Goal: Task Accomplishment & Management: Use online tool/utility

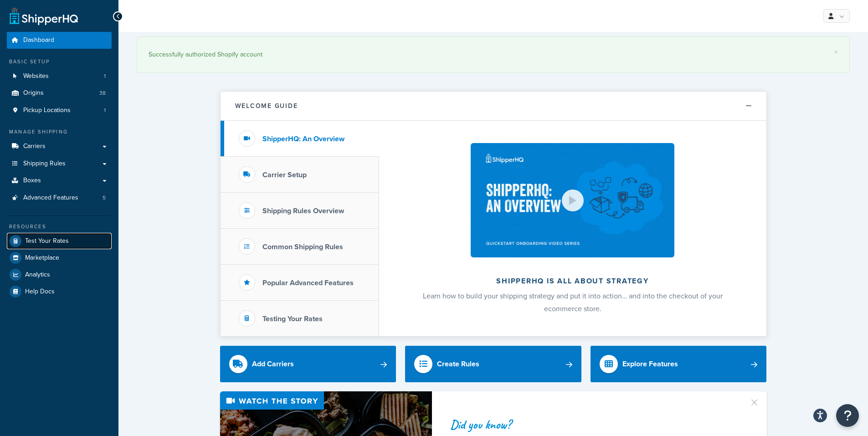
click at [39, 239] on span "Test Your Rates" at bounding box center [47, 241] width 44 height 8
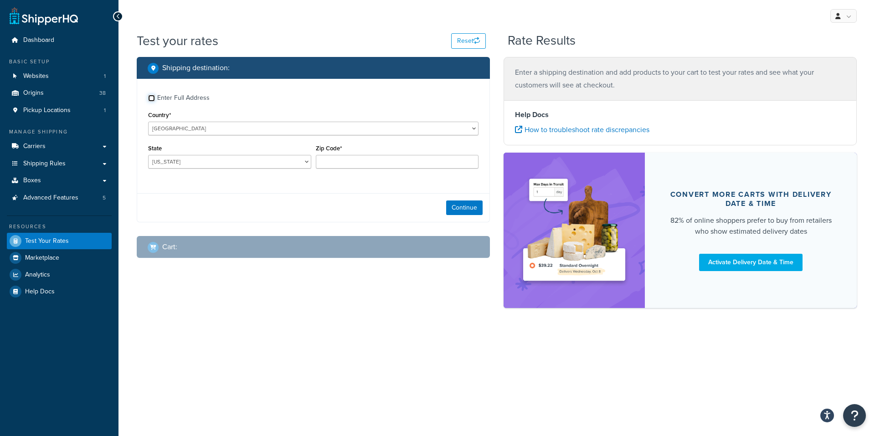
click at [150, 97] on input "Enter Full Address" at bounding box center [151, 98] width 7 height 7
checkbox input "true"
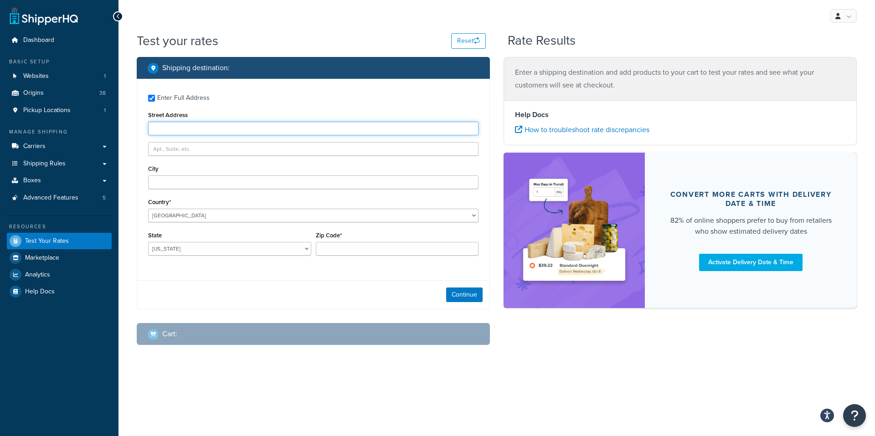
paste input "[STREET_ADDRESS][PERSON_NAME]"
type input "[STREET_ADDRESS][PERSON_NAME]"
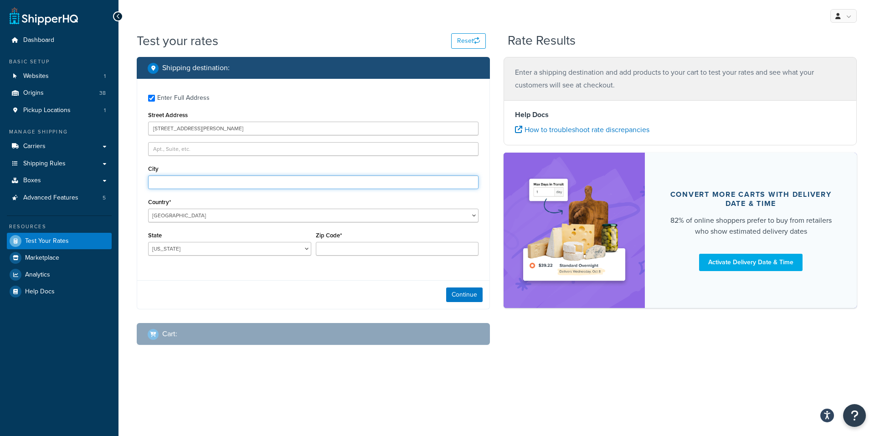
click at [168, 184] on input "City" at bounding box center [313, 182] width 330 height 14
paste input "[GEOGRAPHIC_DATA]"
drag, startPoint x: 181, startPoint y: 182, endPoint x: 228, endPoint y: 186, distance: 47.5
click at [228, 186] on input "[GEOGRAPHIC_DATA]" at bounding box center [313, 182] width 330 height 14
type input "[GEOGRAPHIC_DATA]"
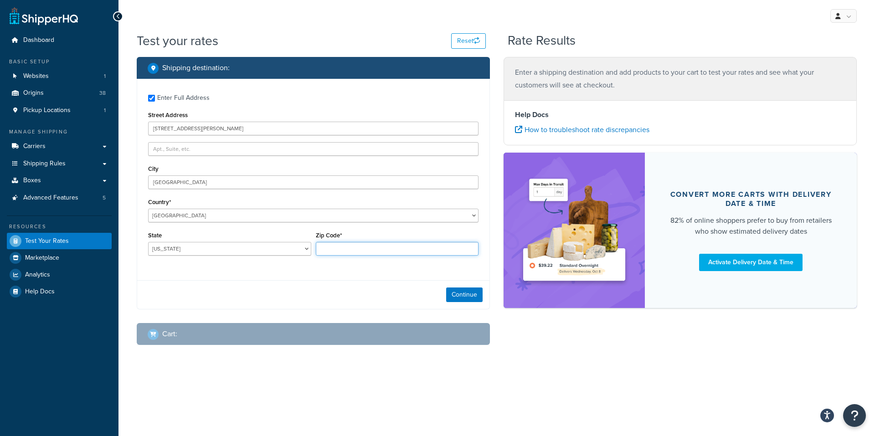
click at [332, 247] on input "Zip Code*" at bounding box center [397, 249] width 163 height 14
paste input "CA 92120"
drag, startPoint x: 330, startPoint y: 250, endPoint x: 314, endPoint y: 247, distance: 16.1
click at [314, 247] on div "Zip Code* CA 92120" at bounding box center [397, 245] width 168 height 33
type input "92120"
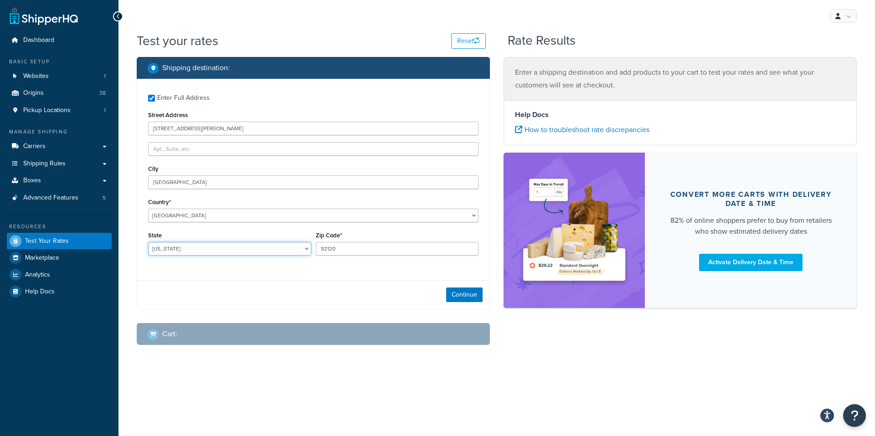
click at [187, 248] on select "[US_STATE] [US_STATE] [US_STATE] [US_STATE] [US_STATE] Armed Forces Americas Ar…" at bounding box center [229, 249] width 163 height 14
select select "CO"
click at [148, 242] on select "[US_STATE] [US_STATE] [US_STATE] [US_STATE] [US_STATE] Armed Forces Americas Ar…" at bounding box center [229, 249] width 163 height 14
click at [460, 294] on button "Continue" at bounding box center [464, 294] width 36 height 15
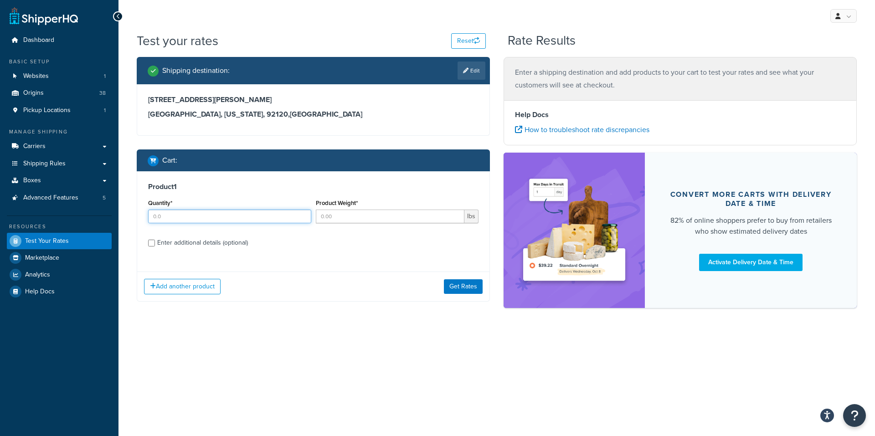
click at [186, 219] on input "Quantity*" at bounding box center [229, 217] width 163 height 14
type input "1"
drag, startPoint x: 337, startPoint y: 213, endPoint x: 348, endPoint y: 203, distance: 15.2
click at [337, 213] on input "Product Weight*" at bounding box center [390, 217] width 149 height 14
type input "10"
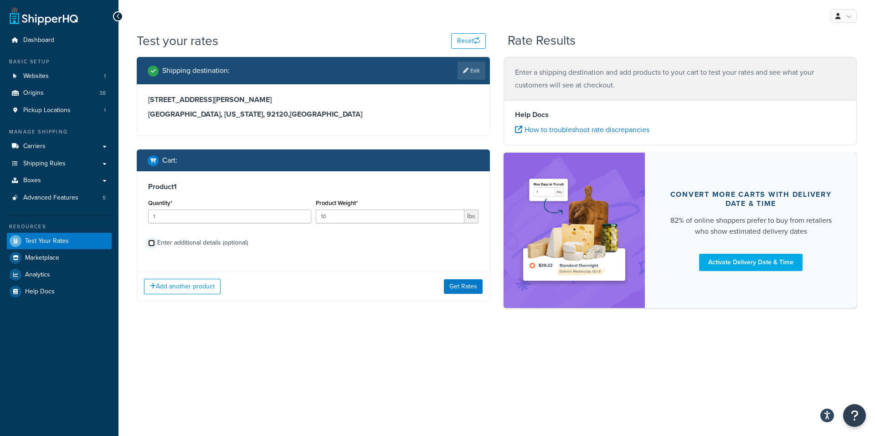
click at [153, 245] on input "Enter additional details (optional)" at bounding box center [151, 243] width 7 height 7
checkbox input "true"
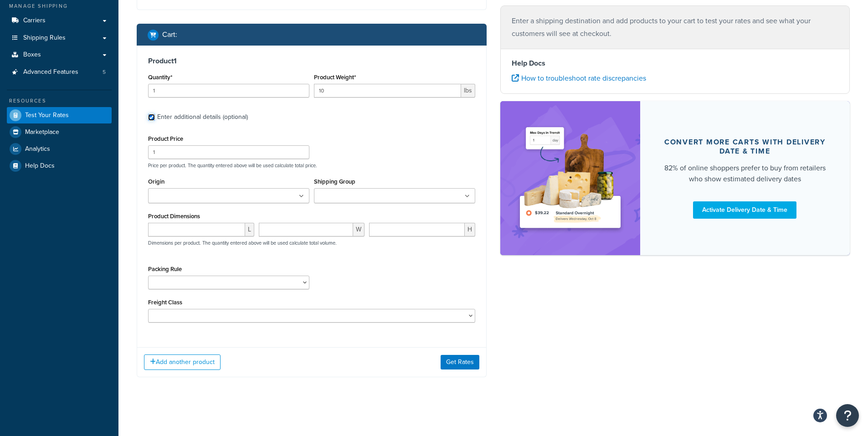
scroll to position [126, 0]
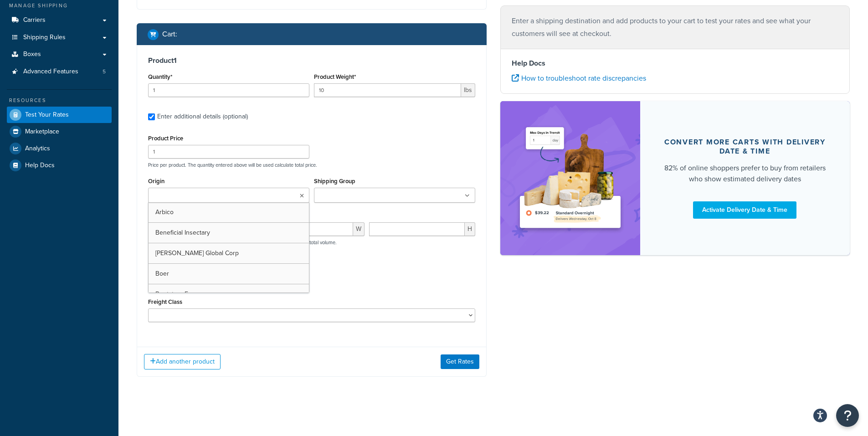
click at [166, 195] on input "Origin" at bounding box center [191, 196] width 81 height 10
type input "pv"
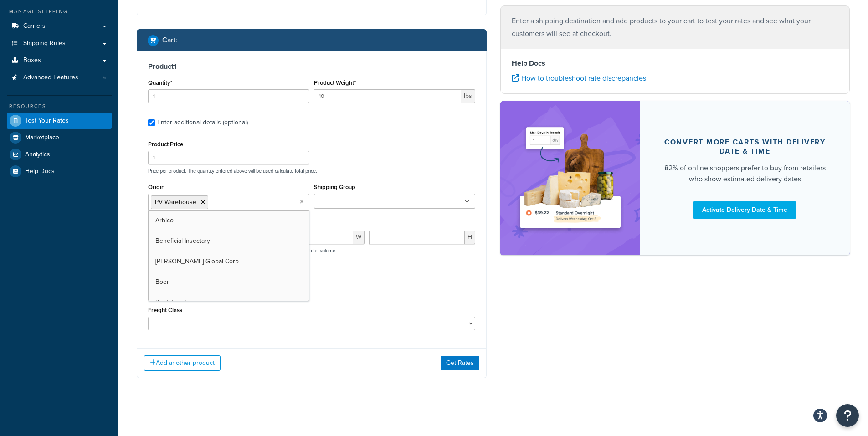
scroll to position [121, 0]
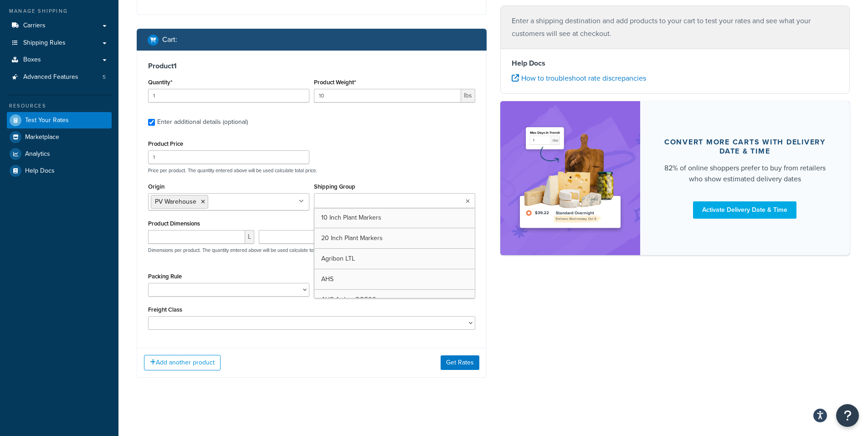
click at [338, 199] on input "Shipping Group" at bounding box center [357, 201] width 81 height 10
drag, startPoint x: 479, startPoint y: 138, endPoint x: 518, endPoint y: 90, distance: 61.5
click at [479, 136] on div "Product 1 Quantity* 1 Product Weight* 10 lbs Enter additional details (optional…" at bounding box center [311, 199] width 349 height 297
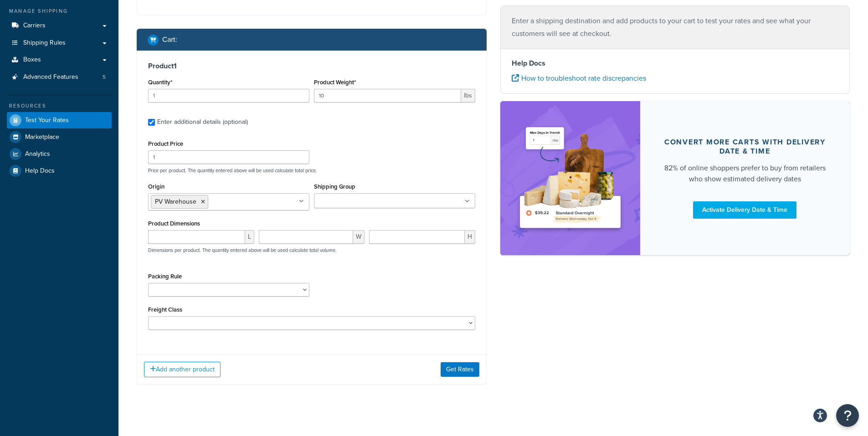
click at [349, 199] on input "Shipping Group" at bounding box center [357, 201] width 81 height 10
drag, startPoint x: 395, startPoint y: 172, endPoint x: 450, endPoint y: 115, distance: 79.2
click at [401, 166] on div "Product Price 1 Price per product. The quantity entered above will be used calc…" at bounding box center [312, 156] width 332 height 36
click at [325, 197] on input "Shipping Group" at bounding box center [357, 201] width 81 height 10
type input "Not"
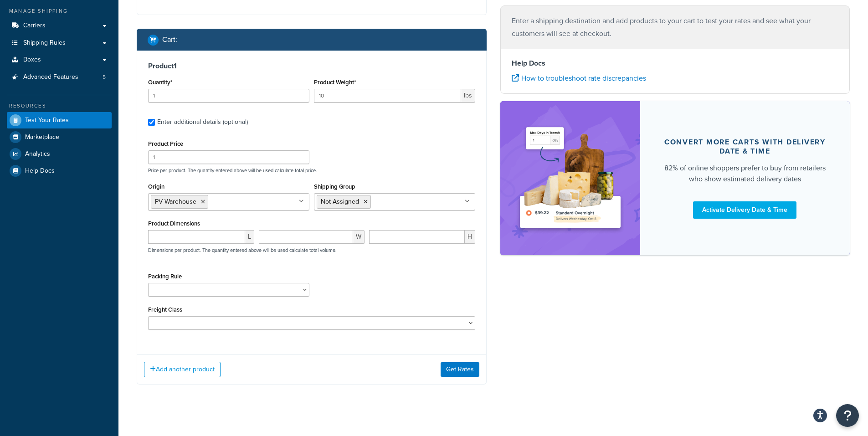
click at [214, 269] on div "Product Price 1 Price per product. The quantity entered above will be used calc…" at bounding box center [311, 234] width 327 height 192
click at [179, 235] on input "number" at bounding box center [196, 237] width 97 height 14
drag, startPoint x: 169, startPoint y: 97, endPoint x: 126, endPoint y: 94, distance: 42.9
click at [126, 94] on div "Test your rates Reset Rate Results Shipping destination : Edit [STREET_ADDRESS]…" at bounding box center [492, 166] width 749 height 510
type input "4"
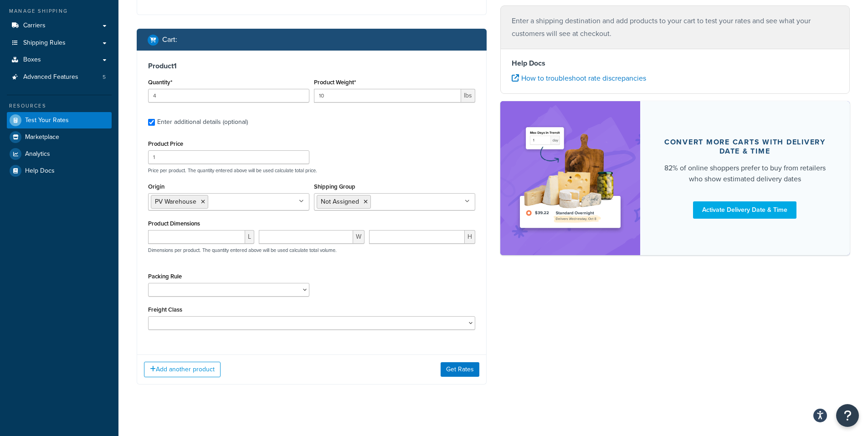
click at [377, 159] on div "Product Price 1 Price per product. The quantity entered above will be used calc…" at bounding box center [312, 156] width 332 height 36
click at [175, 239] on input "number" at bounding box center [196, 237] width 97 height 14
click at [169, 236] on input "number" at bounding box center [196, 237] width 97 height 14
type input "11.5"
click at [283, 236] on input "number" at bounding box center [306, 237] width 95 height 14
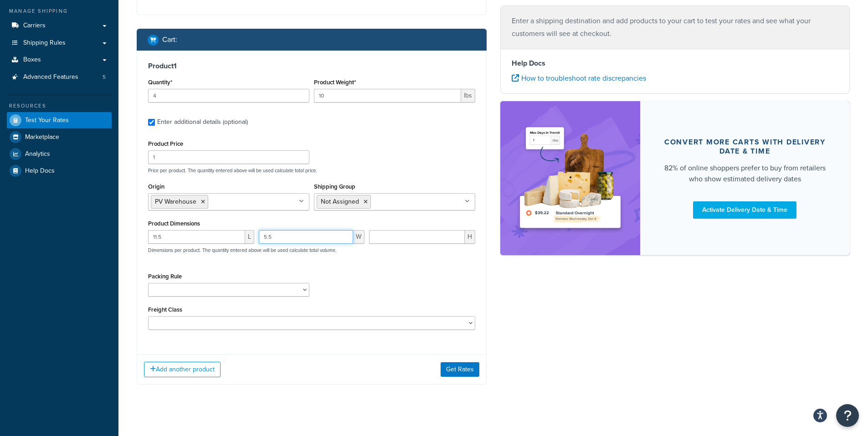
type input "5.5"
click at [389, 241] on input "number" at bounding box center [417, 237] width 96 height 14
type input "5.5"
click at [454, 268] on div "Product Price 1 Price per product. The quantity entered above will be used calc…" at bounding box center [311, 234] width 327 height 192
click at [176, 371] on button "Add another product" at bounding box center [182, 369] width 77 height 15
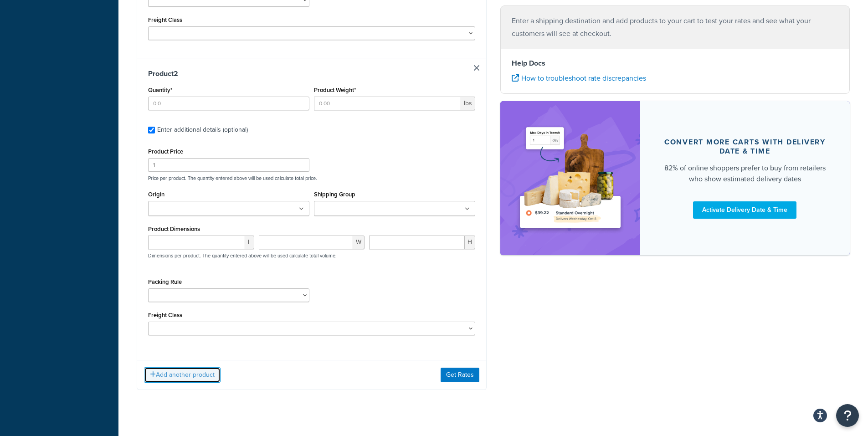
scroll to position [424, 0]
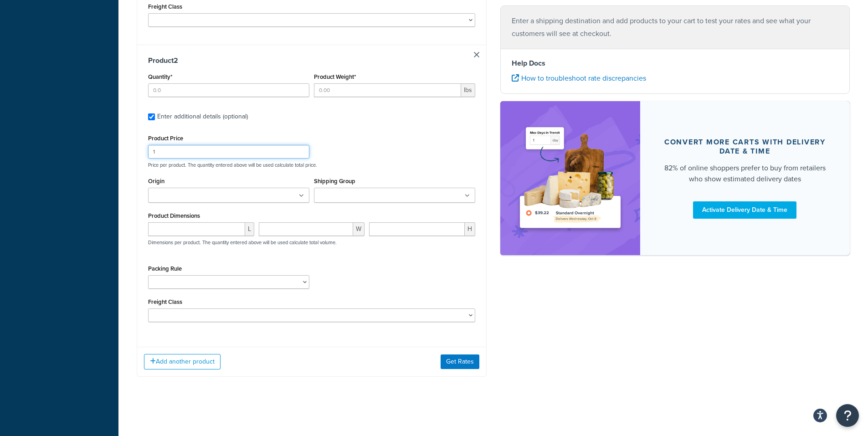
drag, startPoint x: 161, startPoint y: 153, endPoint x: 114, endPoint y: 150, distance: 47.4
click at [114, 151] on div "Dashboard Basic Setup Websites 1 Origins 38 Pickup Locations 1 Manage Shipping …" at bounding box center [434, 5] width 868 height 859
type input "4"
click at [174, 199] on input "Origin" at bounding box center [191, 196] width 81 height 10
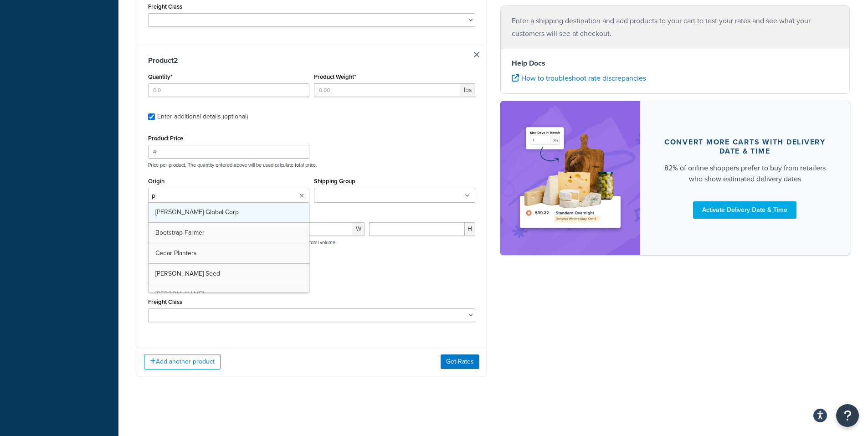
type input "pv"
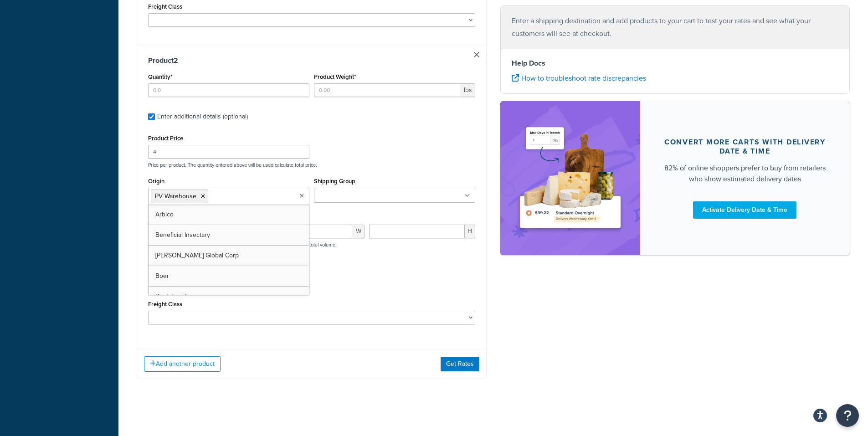
click at [370, 155] on div "Product Price 4 Price per product. The quantity entered above will be used calc…" at bounding box center [312, 150] width 332 height 36
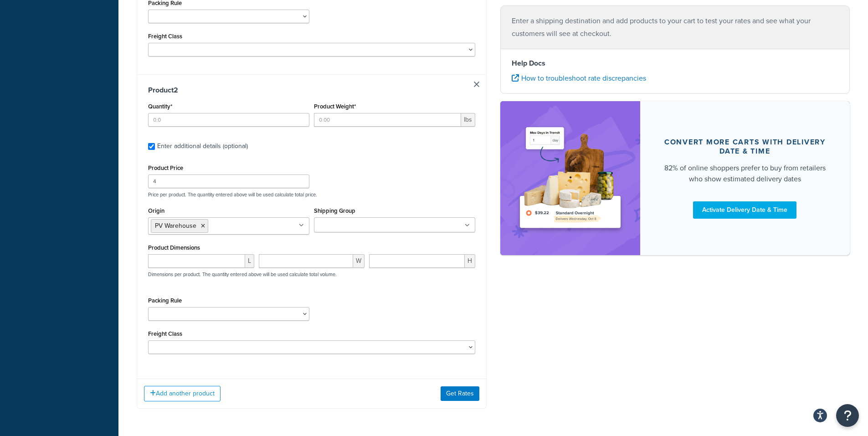
scroll to position [378, 0]
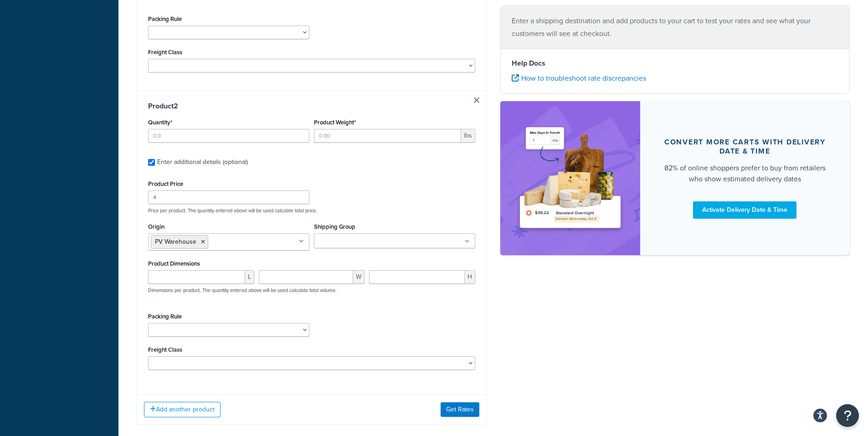
click at [333, 237] on input "Shipping Group" at bounding box center [357, 241] width 81 height 10
type input "Not"
drag, startPoint x: 117, startPoint y: 291, endPoint x: 126, endPoint y: 289, distance: 9.7
click at [117, 291] on div "Dashboard Basic Setup Websites 1 Origins 38 Pickup Locations 1 Manage Shipping …" at bounding box center [59, 53] width 118 height 862
click at [173, 281] on input "number" at bounding box center [196, 277] width 97 height 14
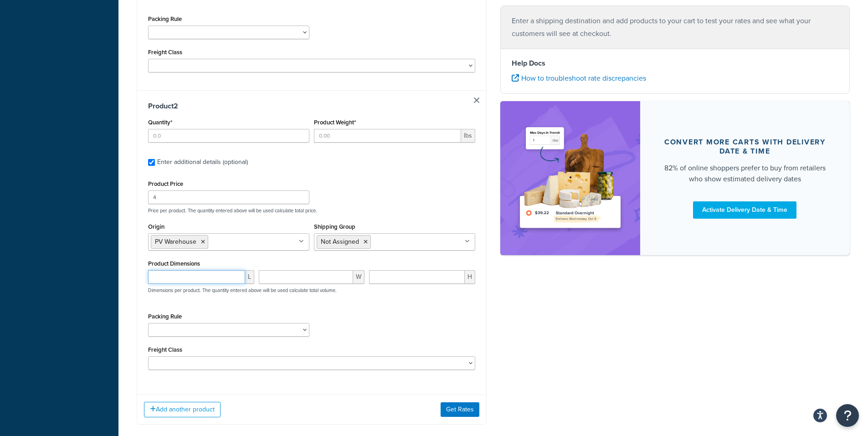
click at [176, 278] on input "number" at bounding box center [196, 277] width 97 height 14
type input "11.5"
click at [300, 279] on input "number" at bounding box center [306, 277] width 95 height 14
type input "5.5"
click at [416, 276] on input "number" at bounding box center [417, 277] width 96 height 14
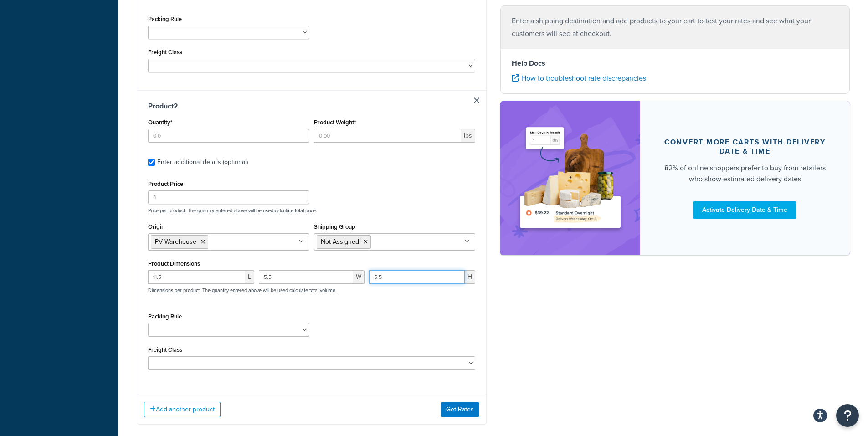
type input "5.5"
click at [172, 133] on input "Quantity*" at bounding box center [228, 136] width 161 height 14
type input "4"
click at [340, 138] on input "Product Weight*" at bounding box center [387, 136] width 147 height 14
type input "10"
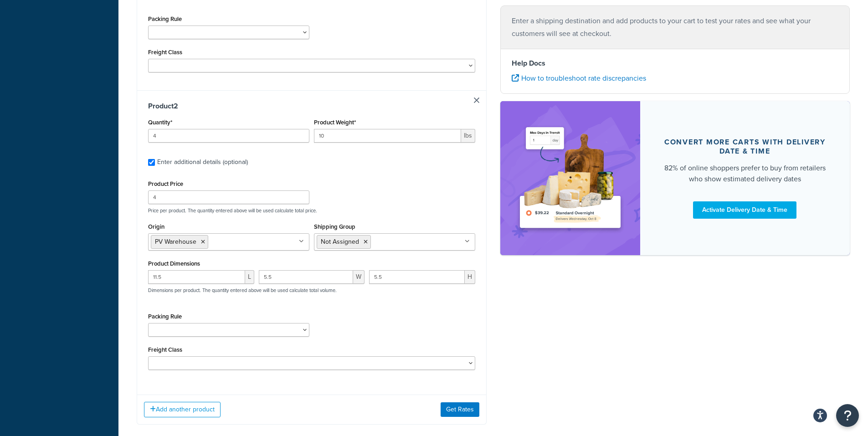
click at [585, 325] on div "Shipping destination : Edit [STREET_ADDRESS][PERSON_NAME][US_STATE] Cart : Prod…" at bounding box center [493, 58] width 726 height 759
click at [456, 409] on button "Get Rates" at bounding box center [459, 409] width 39 height 15
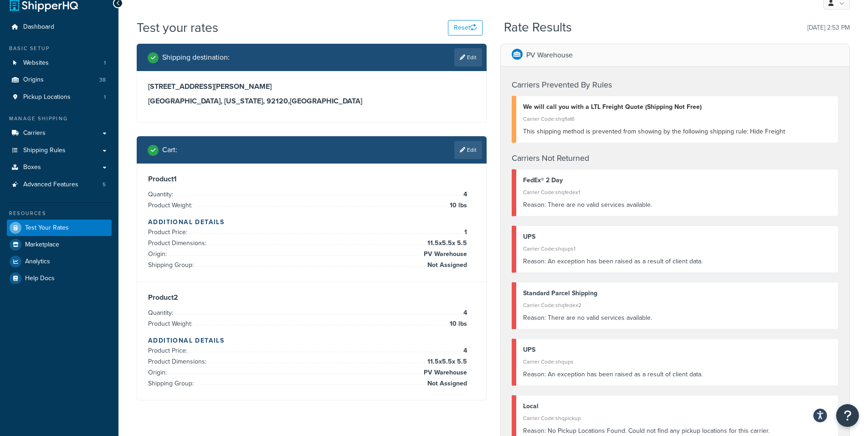
scroll to position [0, 0]
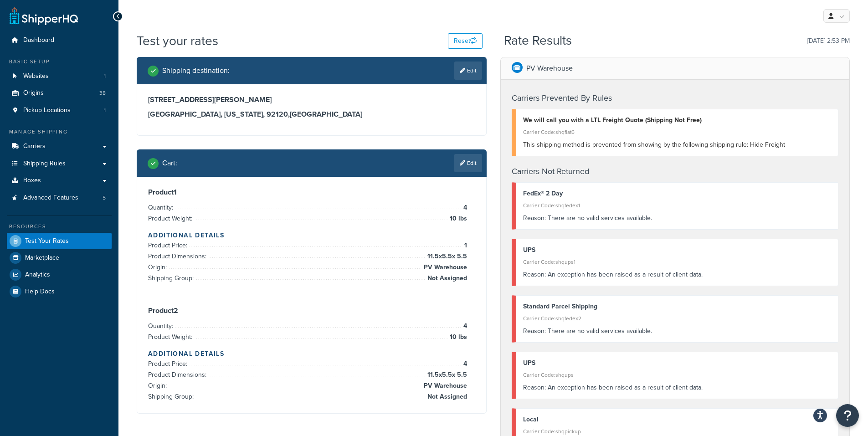
click at [328, 11] on div "My Profile Billing Global Settings Contact Us Logout" at bounding box center [492, 16] width 749 height 32
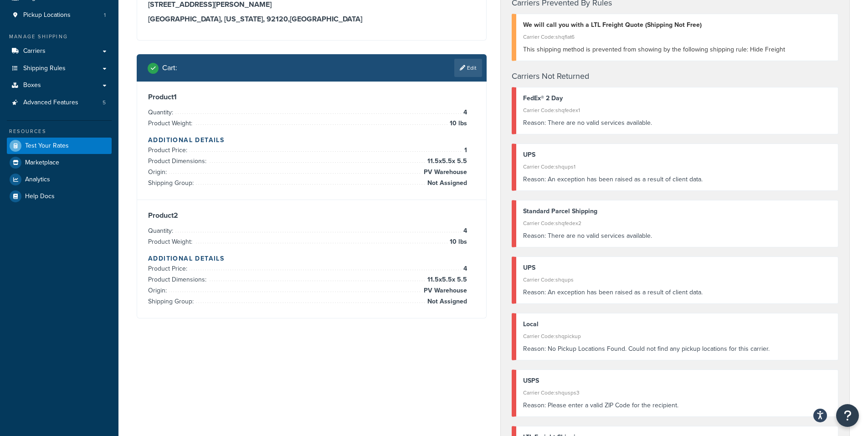
scroll to position [91, 0]
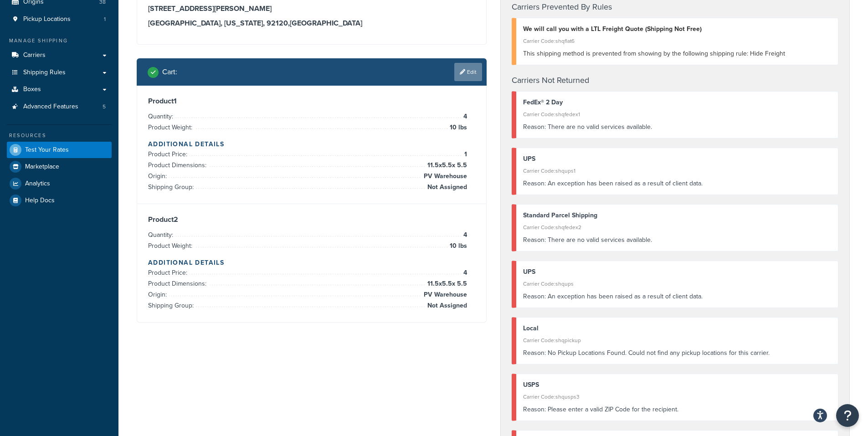
click at [466, 69] on link "Edit" at bounding box center [468, 72] width 28 height 18
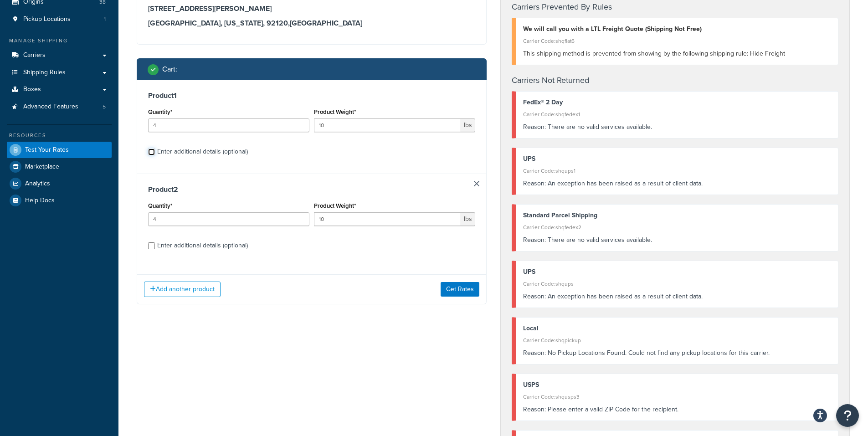
click at [154, 152] on input "Enter additional details (optional)" at bounding box center [151, 151] width 7 height 7
checkbox input "true"
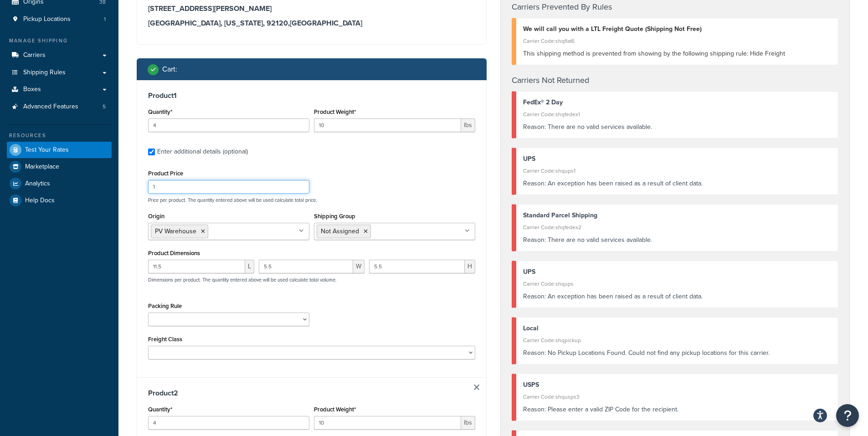
drag, startPoint x: 166, startPoint y: 187, endPoint x: 128, endPoint y: 185, distance: 37.4
click at [129, 186] on div "Test your rates Reset Rate Results [DATE] 2:53 PM Shipping destination : Edit […" at bounding box center [492, 358] width 749 height 834
click at [173, 184] on input "Product Price" at bounding box center [228, 187] width 161 height 14
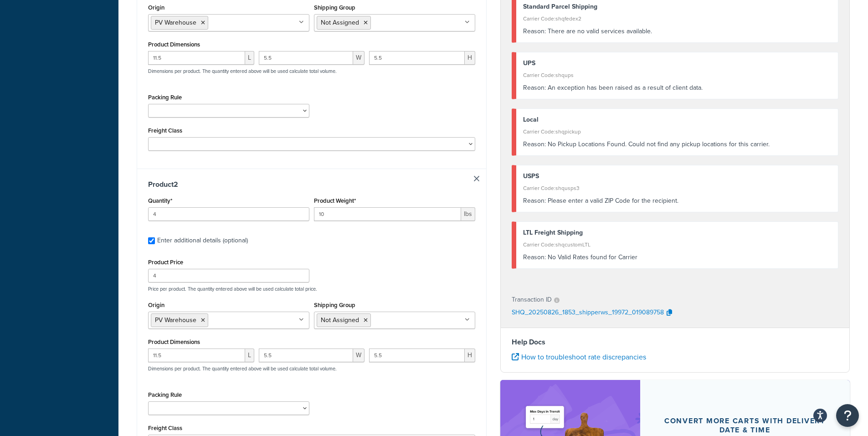
scroll to position [319, 0]
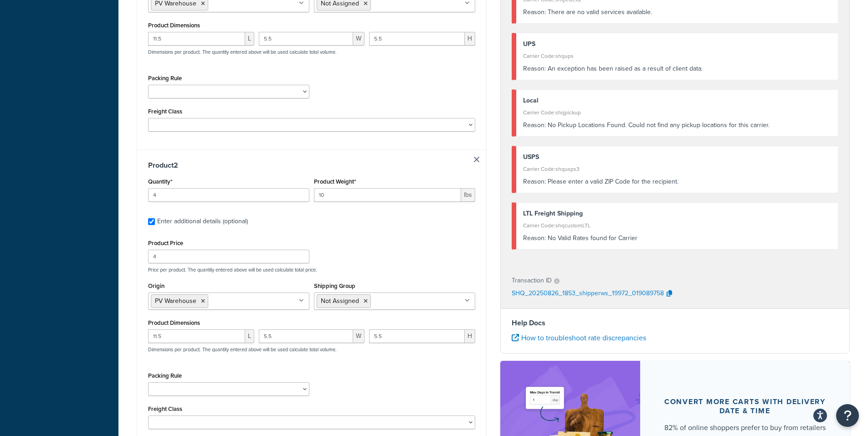
type input "18.74"
drag, startPoint x: 166, startPoint y: 259, endPoint x: 84, endPoint y: 250, distance: 82.0
click at [87, 256] on div "Dashboard Basic Setup Websites 1 Origins 38 Pickup Locations 1 Manage Shipping …" at bounding box center [434, 125] width 868 height 888
type input "20.99"
click at [503, 226] on div "Carriers Prevented By Rules We will call you with a LTL Freight Quote (Shipping…" at bounding box center [675, 14] width 349 height 506
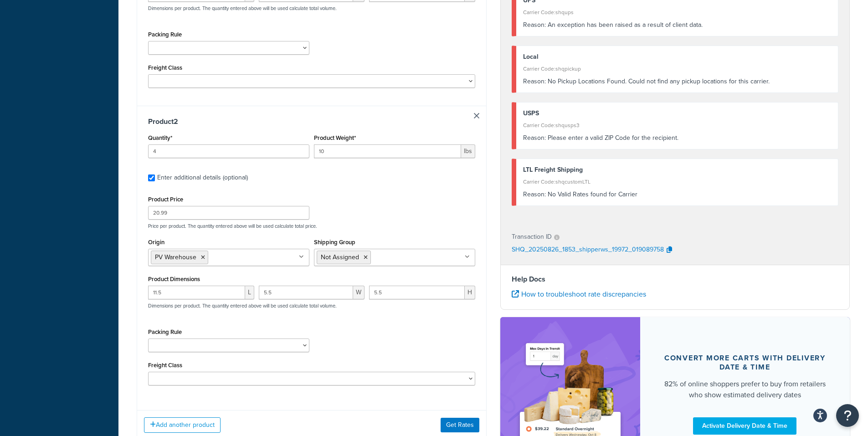
scroll to position [452, 0]
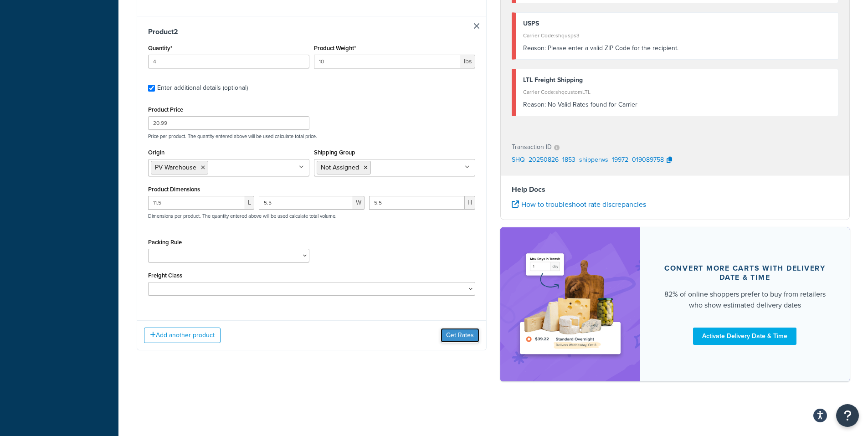
click at [460, 332] on button "Get Rates" at bounding box center [459, 335] width 39 height 15
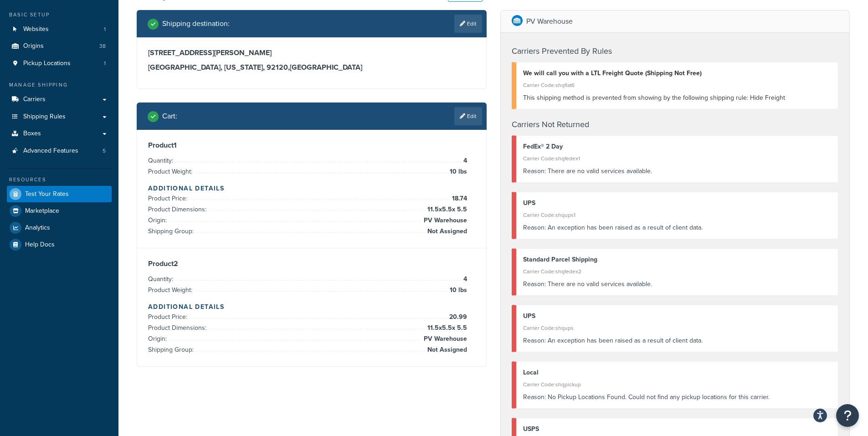
scroll to position [42, 0]
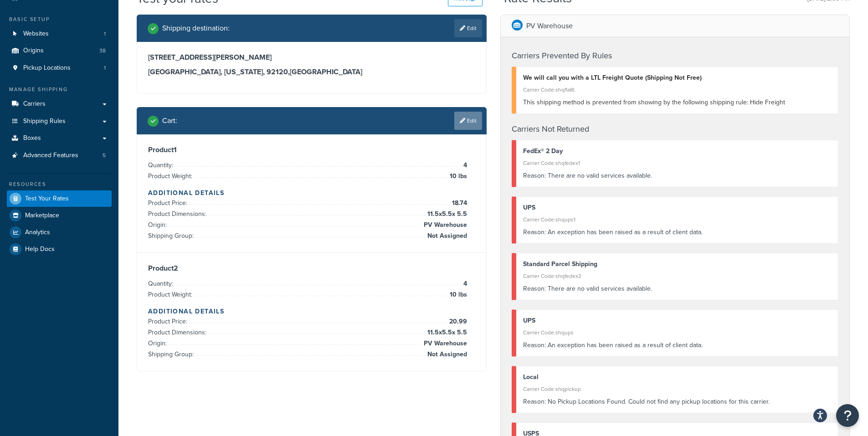
click at [475, 120] on link "Edit" at bounding box center [468, 121] width 28 height 18
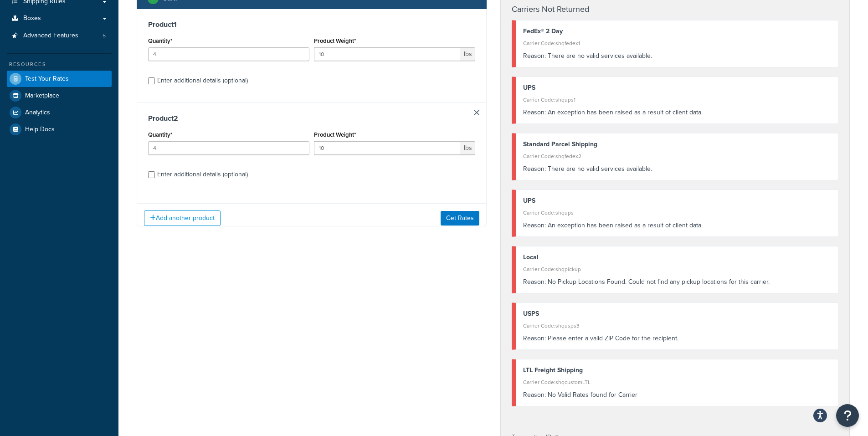
scroll to position [179, 0]
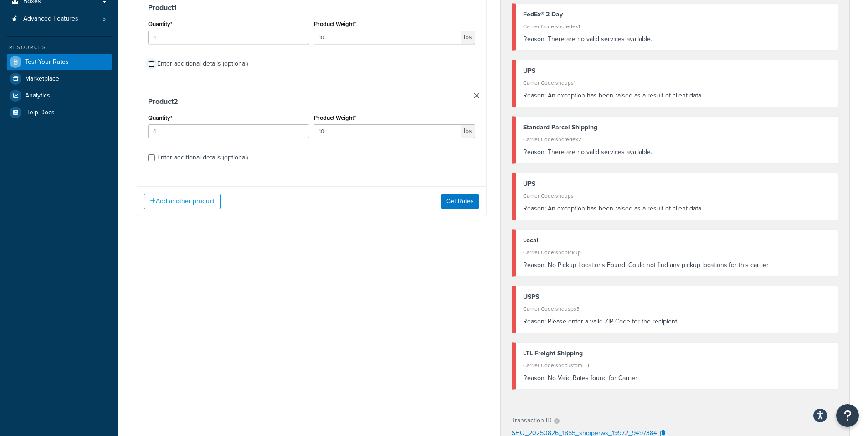
click at [150, 62] on input "Enter additional details (optional)" at bounding box center [151, 64] width 7 height 7
checkbox input "true"
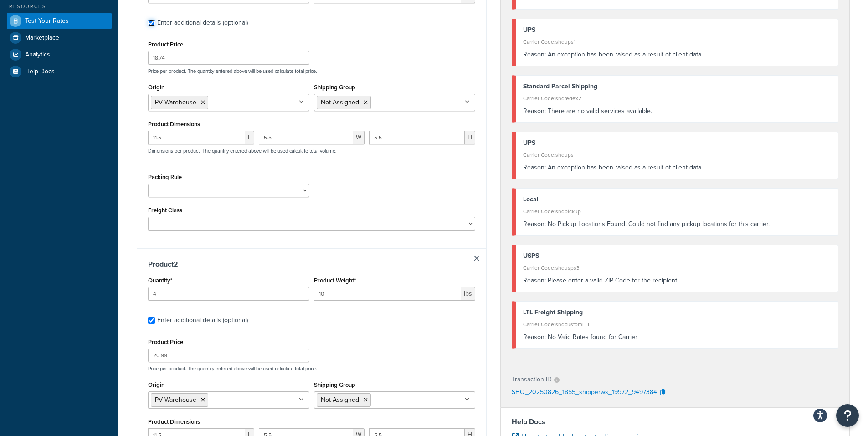
scroll to position [273, 0]
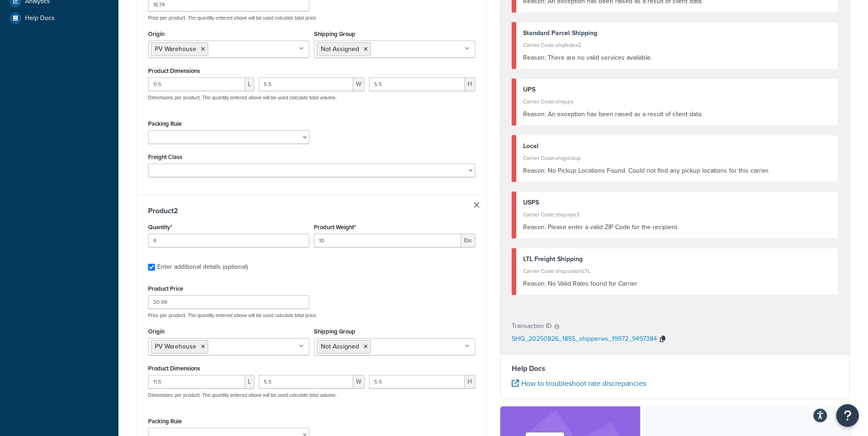
click at [665, 340] on icon "button" at bounding box center [662, 339] width 5 height 6
drag, startPoint x: 549, startPoint y: 337, endPoint x: 622, endPoint y: 342, distance: 72.6
click at [655, 339] on div "Transaction ID SHQ_20250826_1855_shipperws_19972_9497384" at bounding box center [675, 333] width 349 height 42
copy p "SHQ_20250826_1855_shipperws_19972_9497384"
click at [286, 138] on select "1 Gallon 10 Inch Plant Markers 20 Inch Plant Markers AHS 4 claw GO500 AHS 5 Gal…" at bounding box center [228, 137] width 161 height 14
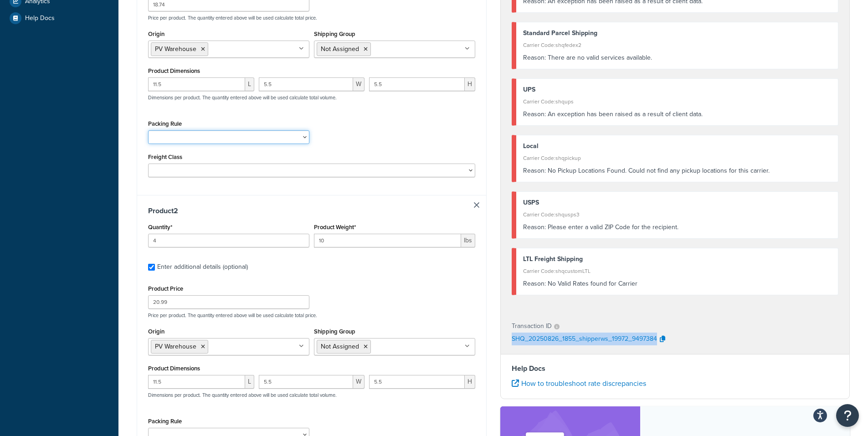
select select "23092"
click at [148, 130] on select "1 Gallon 10 Inch Plant Markers 20 Inch Plant Markers AHS 4 claw GO500 AHS 5 Gal…" at bounding box center [228, 137] width 161 height 14
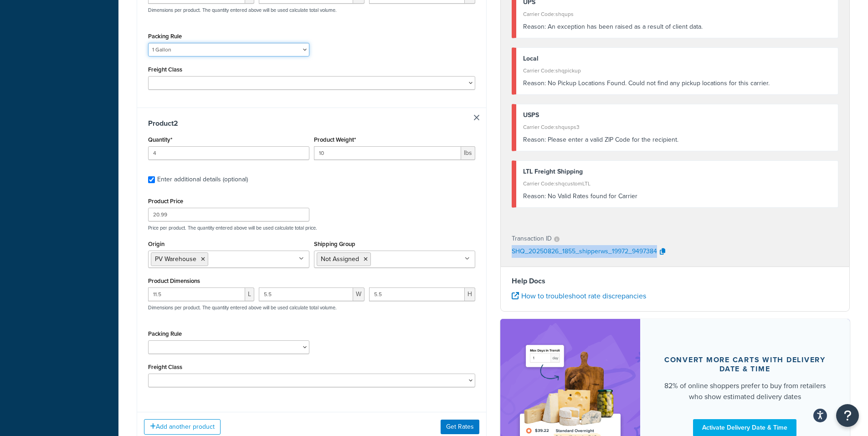
scroll to position [364, 0]
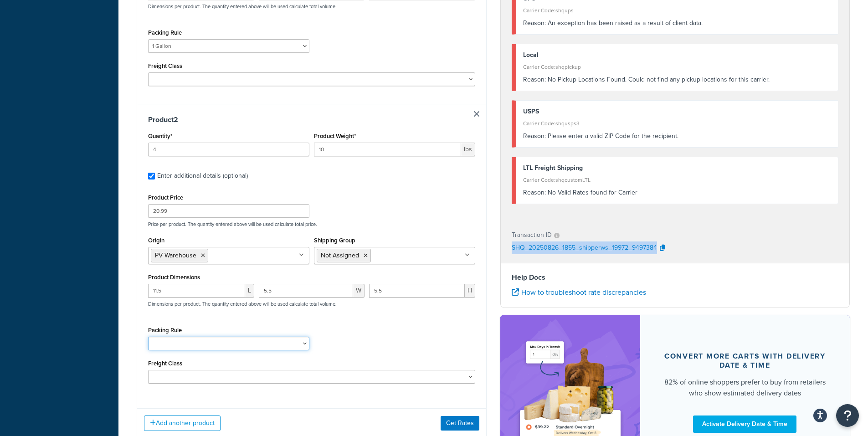
click at [195, 338] on select "1 Gallon 10 Inch Plant Markers 20 Inch Plant Markers AHS 4 claw GO500 AHS 5 Gal…" at bounding box center [228, 344] width 161 height 14
select select "23092"
click at [148, 337] on select "1 Gallon 10 Inch Plant Markers 20 Inch Plant Markers AHS 4 claw GO500 AHS 5 Gal…" at bounding box center [228, 344] width 161 height 14
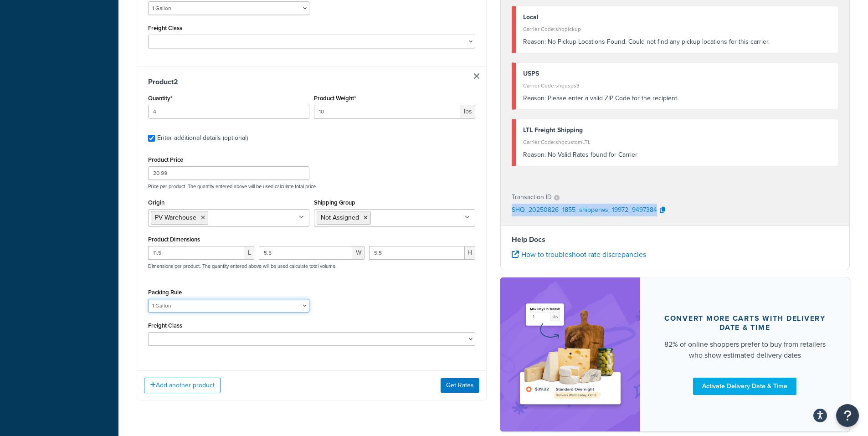
scroll to position [452, 0]
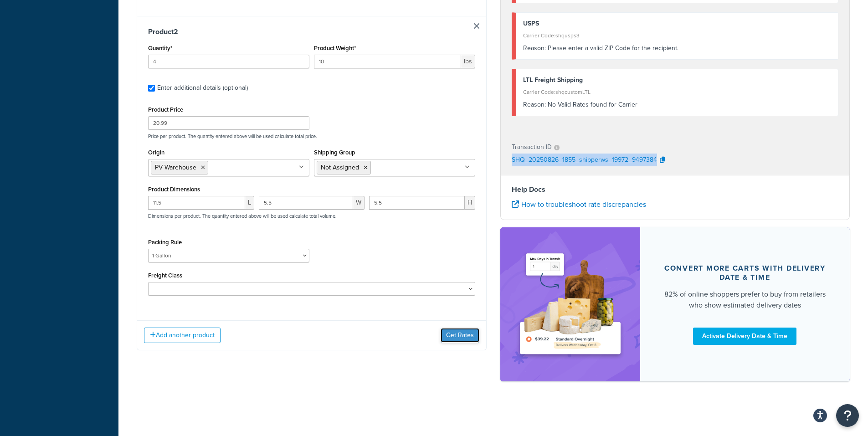
click at [463, 332] on button "Get Rates" at bounding box center [459, 335] width 39 height 15
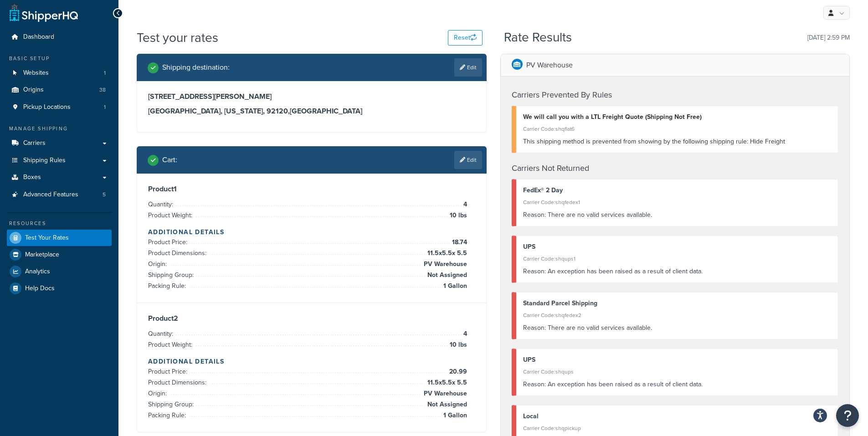
scroll to position [0, 0]
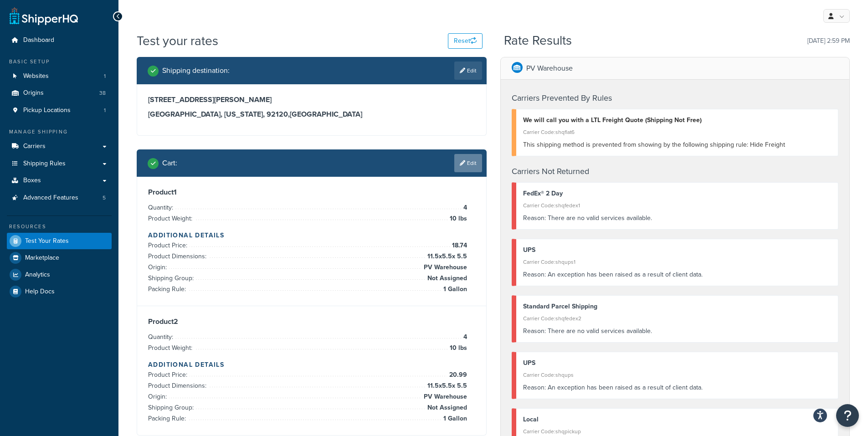
click at [466, 164] on link "Edit" at bounding box center [468, 163] width 28 height 18
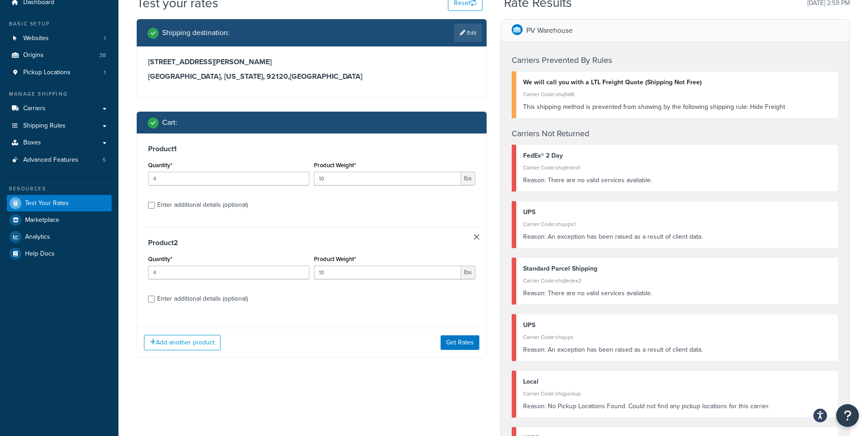
scroll to position [228, 0]
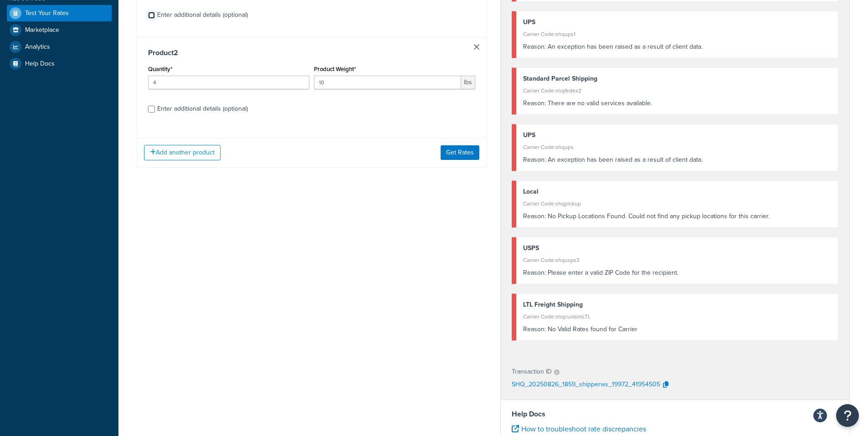
click at [148, 16] on input "Enter additional details (optional)" at bounding box center [151, 15] width 7 height 7
checkbox input "true"
select select "23092"
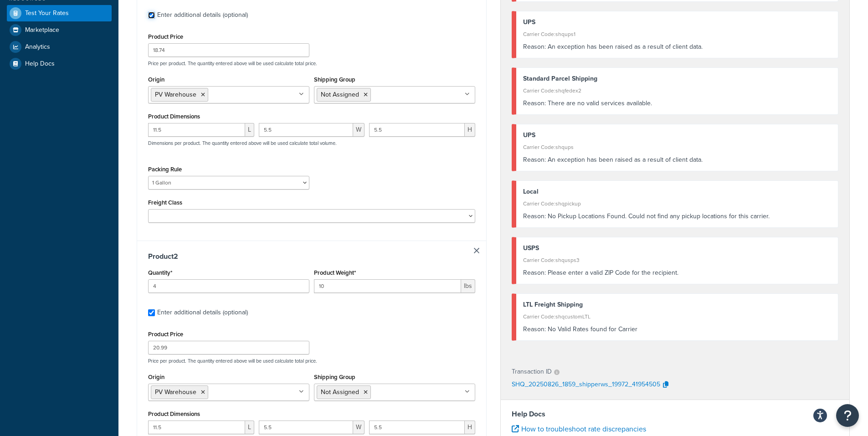
scroll to position [225, 0]
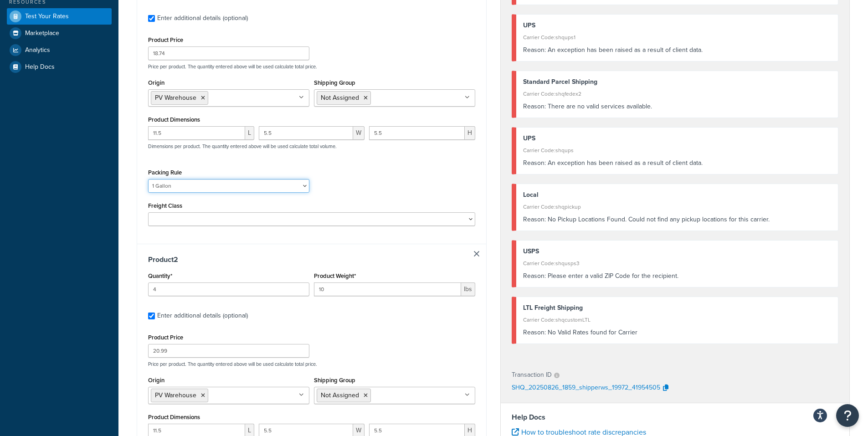
drag, startPoint x: 180, startPoint y: 184, endPoint x: 169, endPoint y: 180, distance: 11.5
click at [130, 179] on div "Shipping destination : Edit [STREET_ADDRESS][PERSON_NAME][US_STATE] Cart : Prod…" at bounding box center [311, 211] width 363 height 759
click at [169, 183] on select "1 Gallon 10 Inch Plant Markers 20 Inch Plant Markers AHS 4 claw GO500 AHS 5 Gal…" at bounding box center [228, 186] width 161 height 14
click at [168, 184] on select "1 Gallon 10 Inch Plant Markers 20 Inch Plant Markers AHS 4 claw GO500 AHS 5 Gal…" at bounding box center [228, 186] width 161 height 14
click at [168, 186] on select "1 Gallon 10 Inch Plant Markers 20 Inch Plant Markers AHS 4 claw GO500 AHS 5 Gal…" at bounding box center [228, 186] width 161 height 14
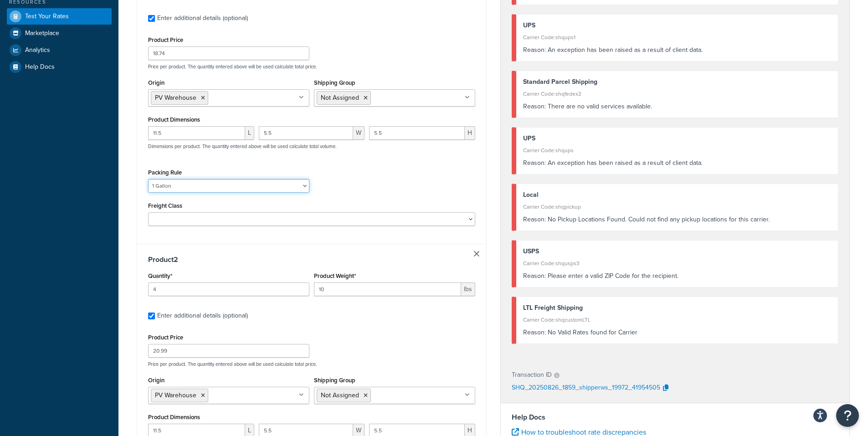
drag, startPoint x: 174, startPoint y: 185, endPoint x: 151, endPoint y: 190, distance: 23.7
click at [151, 185] on select "1 Gallon 10 Inch Plant Markers 20 Inch Plant Markers AHS 4 claw GO500 AHS 5 Gal…" at bounding box center [228, 186] width 161 height 14
select select
click at [148, 179] on select "1 Gallon 10 Inch Plant Markers 20 Inch Plant Markers AHS 4 claw GO500 AHS 5 Gal…" at bounding box center [228, 186] width 161 height 14
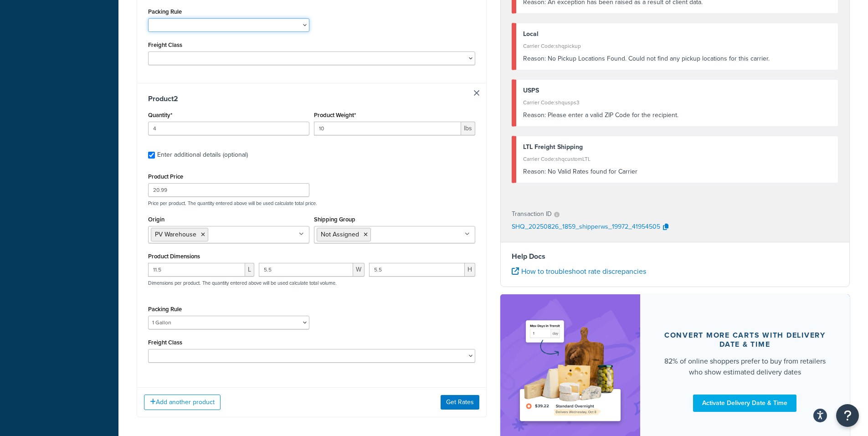
scroll to position [452, 0]
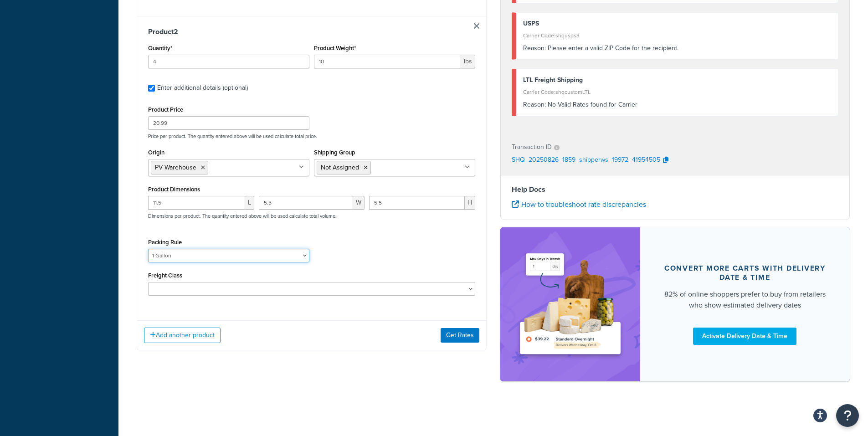
drag, startPoint x: 179, startPoint y: 255, endPoint x: 169, endPoint y: 254, distance: 10.0
click at [177, 255] on select "1 Gallon 10 Inch Plant Markers 20 Inch Plant Markers AHS 4 claw GO500 AHS 5 Gal…" at bounding box center [228, 256] width 161 height 14
click at [148, 249] on select "1 Gallon 10 Inch Plant Markers 20 Inch Plant Markers AHS 4 claw GO500 AHS 5 Gal…" at bounding box center [228, 256] width 161 height 14
drag, startPoint x: 183, startPoint y: 257, endPoint x: 178, endPoint y: 249, distance: 9.9
click at [183, 257] on select "1 Gallon 10 Inch Plant Markers 20 Inch Plant Markers AHS 4 claw GO500 AHS 5 Gal…" at bounding box center [228, 256] width 161 height 14
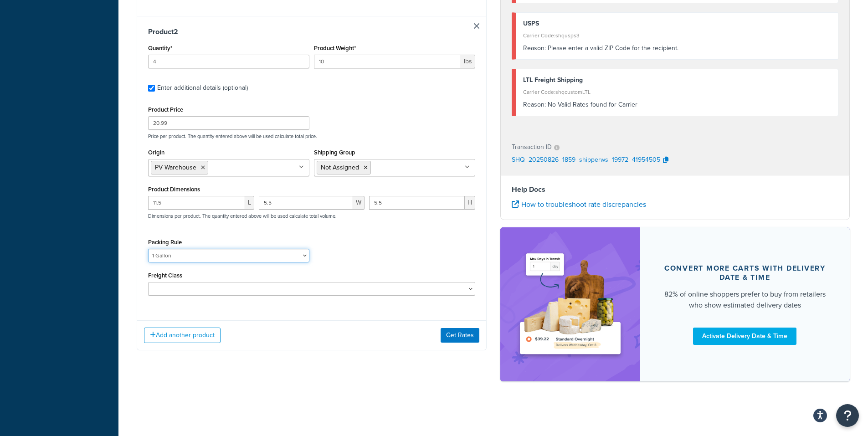
select select
click at [148, 249] on select "1 Gallon 10 Inch Plant Markers 20 Inch Plant Markers AHS 4 claw GO500 AHS 5 Gal…" at bounding box center [228, 256] width 161 height 14
click at [446, 327] on div "Add another product Get Rates" at bounding box center [311, 335] width 349 height 30
click at [451, 338] on button "Get Rates" at bounding box center [459, 335] width 39 height 15
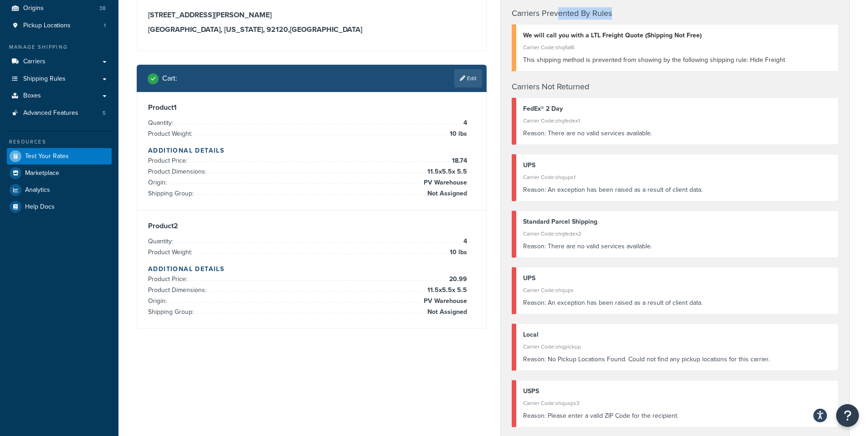
scroll to position [82, 0]
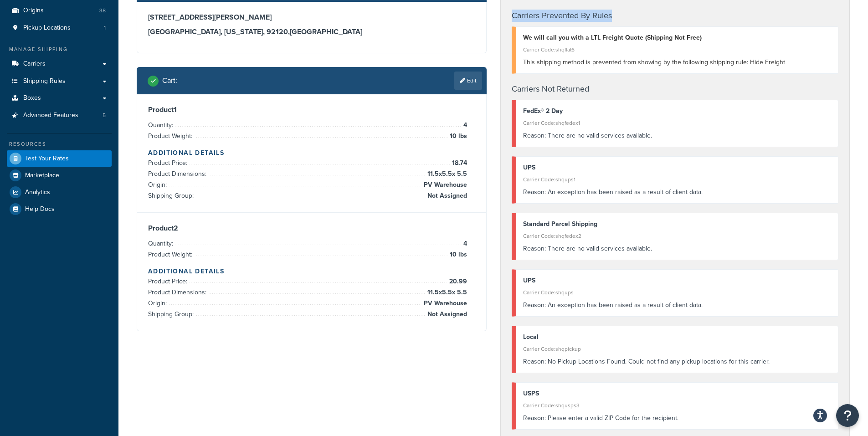
drag, startPoint x: 617, startPoint y: 9, endPoint x: 513, endPoint y: 17, distance: 104.2
click at [513, 17] on h4 "Carriers Prevented By Rules" at bounding box center [674, 16] width 327 height 12
copy h4 "Carriers Prevented By Rules"
drag, startPoint x: 591, startPoint y: 90, endPoint x: 509, endPoint y: 90, distance: 81.5
click at [509, 90] on div "Carriers Prevented By Rules We will call you with a LTL Freight Quote (Shipping…" at bounding box center [675, 250] width 349 height 506
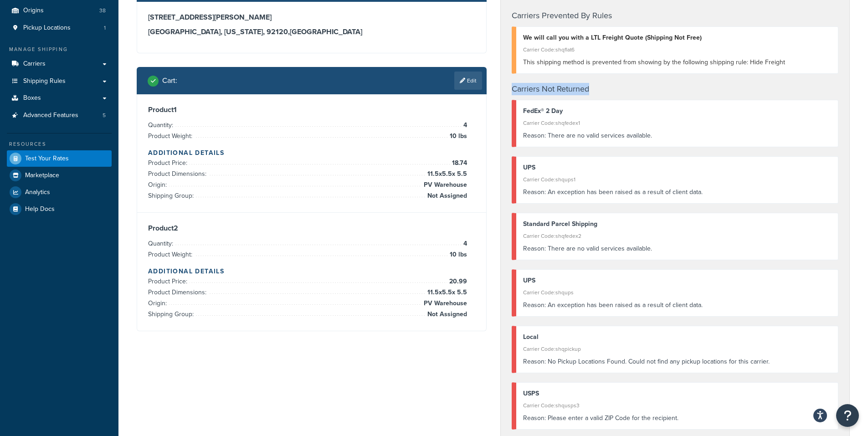
copy h4 "Carriers Not Returned"
click at [31, 99] on span "Boxes" at bounding box center [32, 98] width 18 height 8
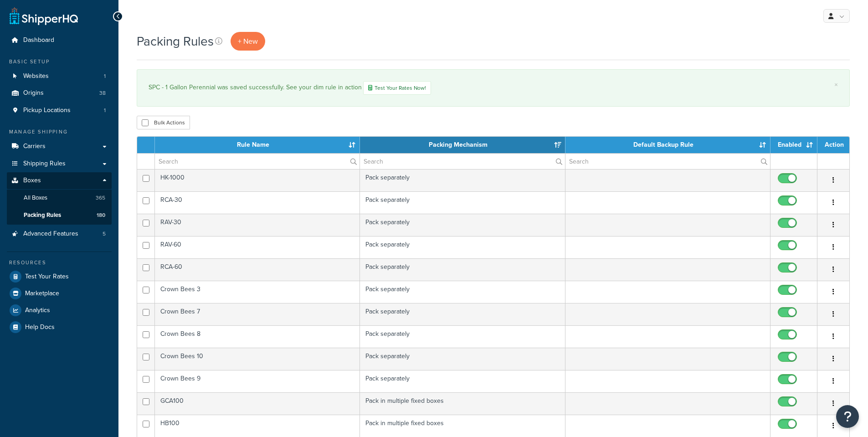
select select "15"
